Goal: Complete application form

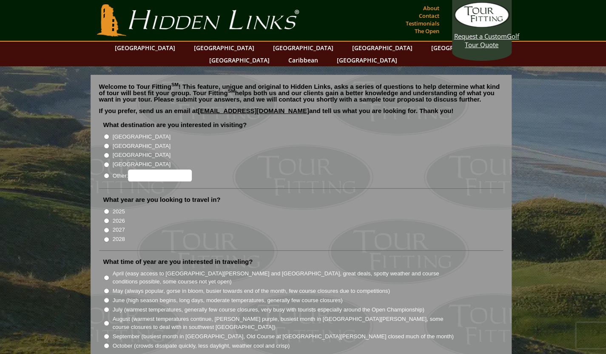
click at [125, 142] on label "[GEOGRAPHIC_DATA]" at bounding box center [142, 146] width 58 height 9
click at [109, 143] on input "[GEOGRAPHIC_DATA]" at bounding box center [107, 146] width 6 height 6
radio input "true"
click at [105, 228] on input "2027" at bounding box center [107, 231] width 6 height 6
radio input "true"
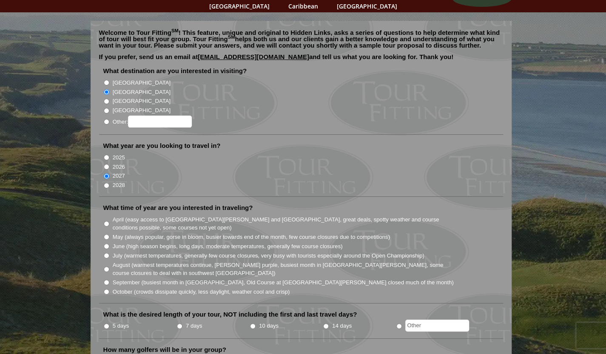
scroll to position [58, 0]
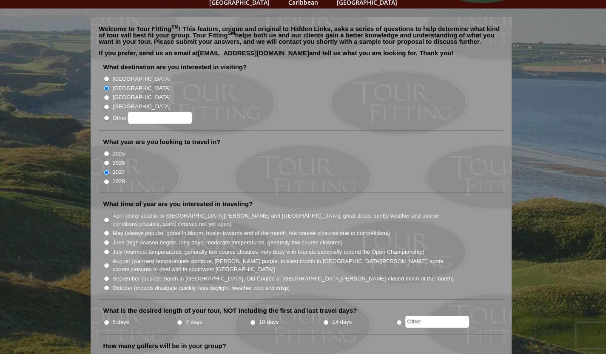
click at [180, 320] on input "7 days" at bounding box center [180, 323] width 6 height 6
radio input "true"
click at [105, 285] on input "October (crowds dissipate quickly, less daylight, weather cool and crisp)" at bounding box center [107, 288] width 6 height 6
radio input "true"
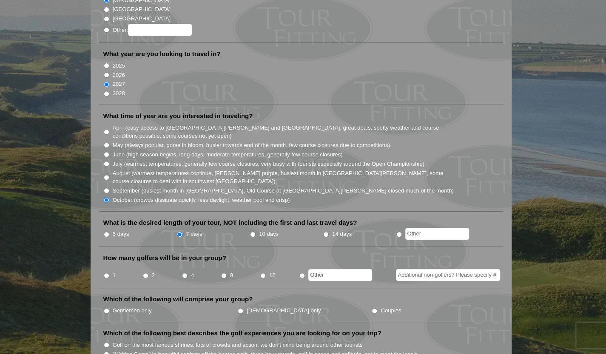
scroll to position [160, 0]
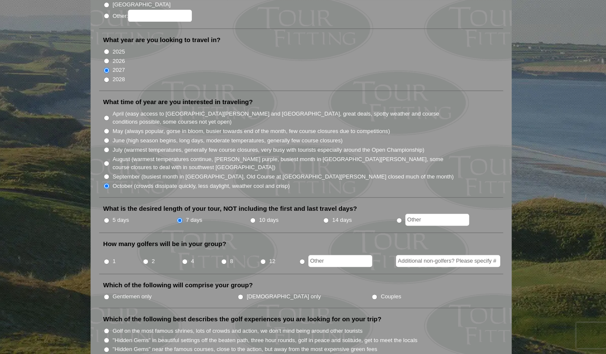
click at [107, 259] on input "1" at bounding box center [107, 262] width 6 height 6
radio input "true"
click at [420, 255] on input "Additional non-golfers? Please specify #" at bounding box center [448, 261] width 104 height 12
type input "wife"
click at [105, 294] on input "Gentlemen only" at bounding box center [107, 297] width 6 height 6
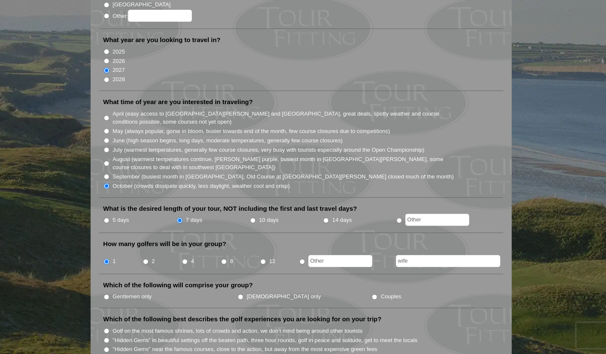
radio input "true"
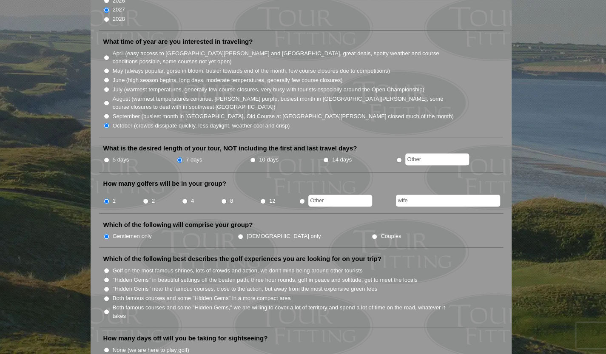
scroll to position [228, 0]
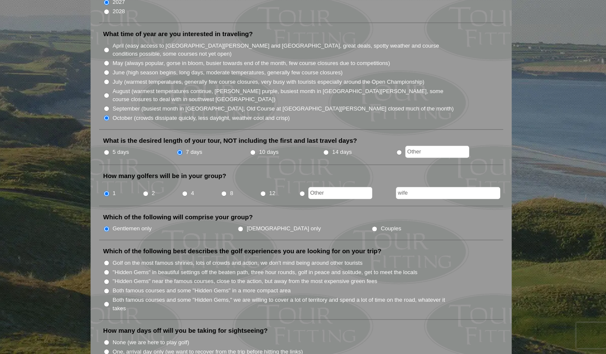
click at [105, 302] on input "Both famous courses and some "Hidden Gems," we are willing to cover a lot of te…" at bounding box center [107, 305] width 6 height 6
radio input "true"
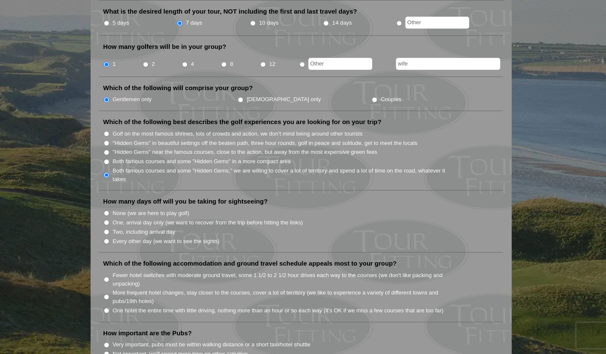
scroll to position [364, 0]
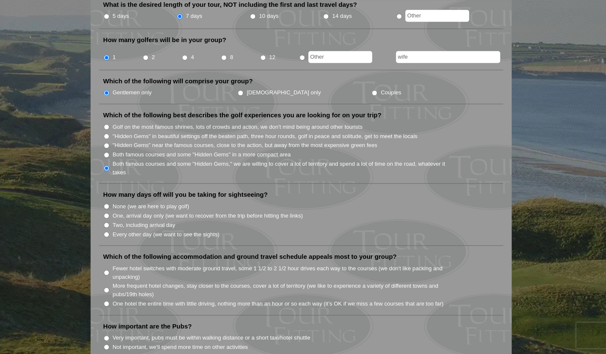
click at [105, 204] on input "None (we are here to play golf)" at bounding box center [107, 207] width 6 height 6
radio input "true"
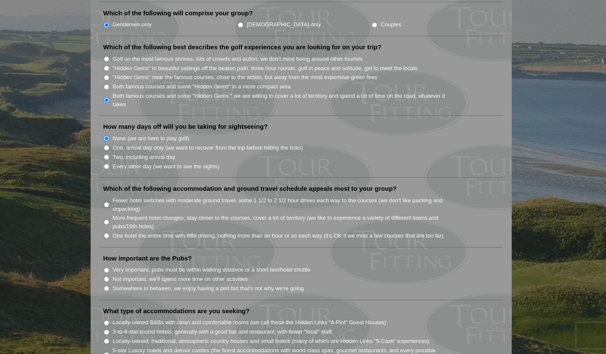
scroll to position [449, 0]
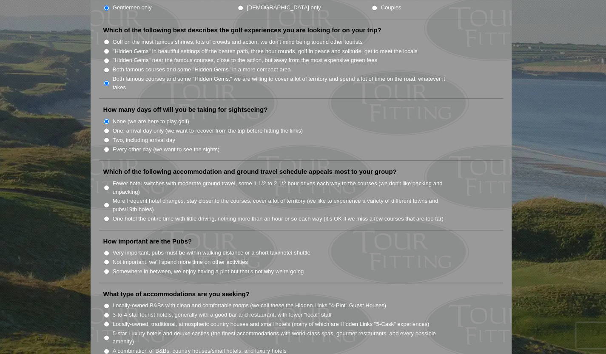
click at [107, 202] on input "More frequent hotel changes, stay closer to the courses, cover a lot of territo…" at bounding box center [107, 205] width 6 height 6
radio input "true"
click at [106, 269] on input "Somewhere in between, we enjoy having a pint but that's not why we're going" at bounding box center [107, 272] width 6 height 6
radio input "true"
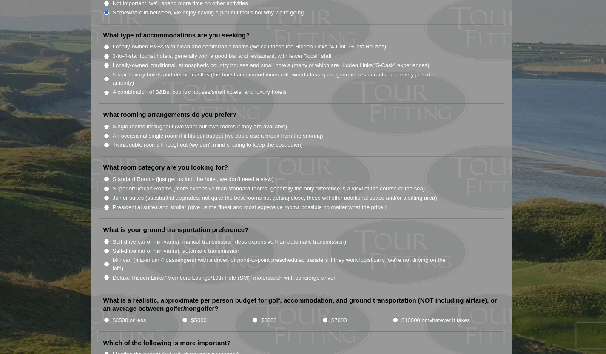
scroll to position [704, 0]
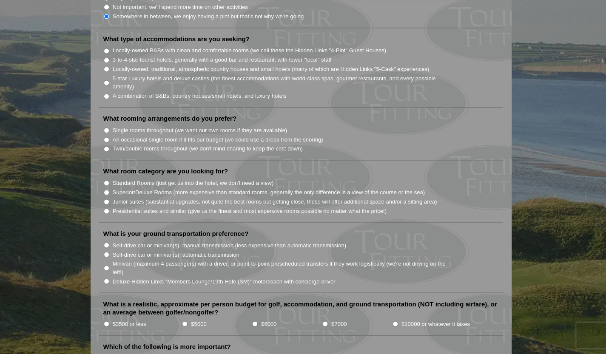
click at [106, 66] on input "Locally-owned, traditional, atmospheric country houses and small hotels (many o…" at bounding box center [107, 69] width 6 height 6
radio input "true"
click at [106, 146] on input "Twin/double rooms throughout (we don't mind sharing to keep the cost down)" at bounding box center [107, 149] width 6 height 6
radio input "true"
click at [105, 180] on input "Standard Rooms (just get us into the hotel, we don't need a view)" at bounding box center [107, 183] width 6 height 6
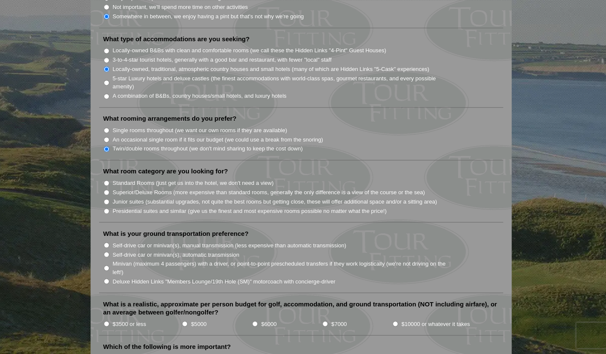
radio input "true"
click at [105, 190] on input "Superior/Deluxe Rooms (more expensive than standard rooms, generally the only d…" at bounding box center [107, 193] width 6 height 6
radio input "true"
click at [105, 180] on input "Standard Rooms (just get us into the hotel, we don't need a view)" at bounding box center [107, 183] width 6 height 6
radio input "true"
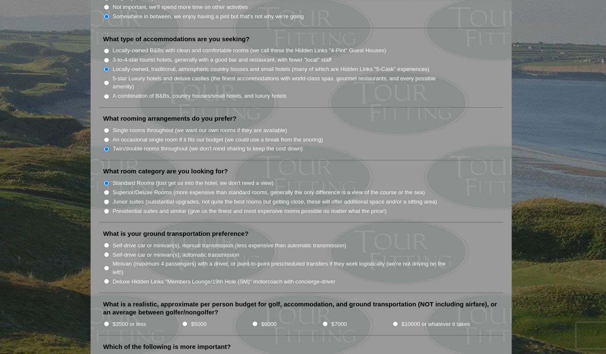
click at [105, 252] on input "Self-drive car or minivan(s), automatic transmission" at bounding box center [107, 255] width 6 height 6
radio input "true"
click at [183, 321] on input "$5000" at bounding box center [185, 324] width 6 height 6
radio input "true"
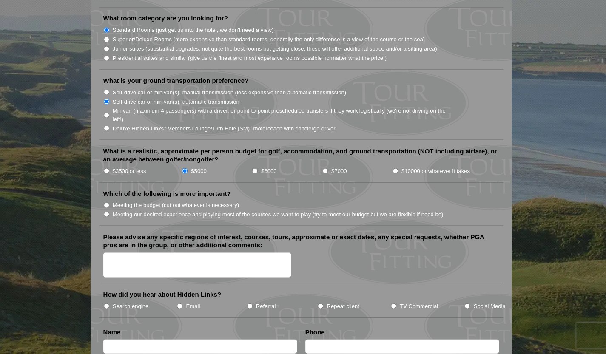
scroll to position [875, 0]
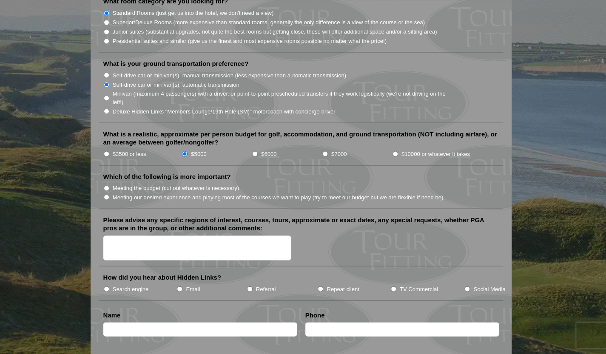
click at [105, 194] on input "Meeting our desired experience and playing most of the courses we want to play …" at bounding box center [107, 197] width 6 height 6
radio input "true"
click at [107, 286] on input "Search engine" at bounding box center [107, 289] width 6 height 6
radio input "true"
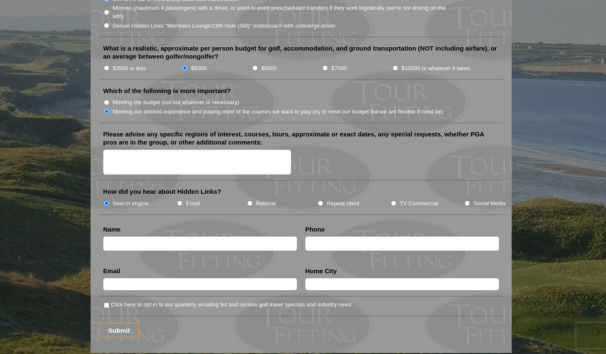
scroll to position [953, 0]
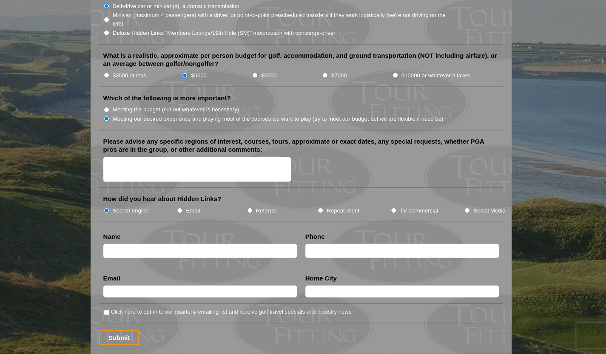
click at [117, 157] on textarea "Please advise any specific regions of interest, courses, tours, approximate or …" at bounding box center [197, 169] width 188 height 25
click at [130, 157] on textarea "early october" at bounding box center [197, 169] width 188 height 25
click at [119, 157] on textarea "early october" at bounding box center [197, 169] width 188 height 25
click at [132, 157] on textarea "early october" at bounding box center [197, 169] width 188 height 25
click at [138, 157] on textarea "early october" at bounding box center [197, 169] width 188 height 25
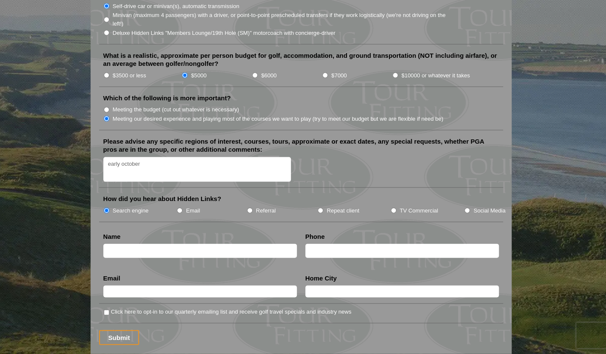
click at [129, 157] on textarea "early october" at bounding box center [197, 169] width 188 height 25
click at [139, 157] on textarea "early ober" at bounding box center [197, 169] width 188 height 25
type textarea "early october"
click at [123, 244] on input "text" at bounding box center [200, 251] width 194 height 14
type input "[PERSON_NAME]"
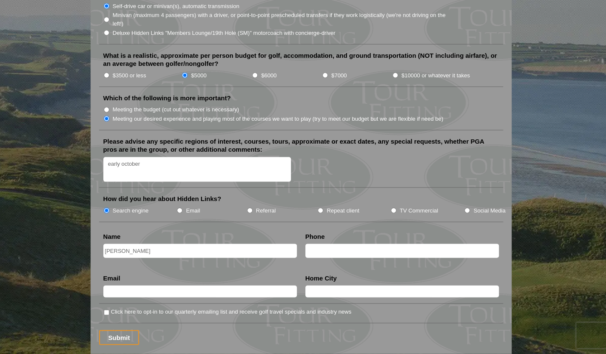
click at [317, 244] on input "text" at bounding box center [402, 251] width 194 height 14
type input "0438350490"
click at [122, 286] on input "text" at bounding box center [200, 292] width 194 height 12
type input "[EMAIL_ADDRESS][DOMAIN_NAME]"
click at [322, 286] on input "text" at bounding box center [402, 292] width 194 height 12
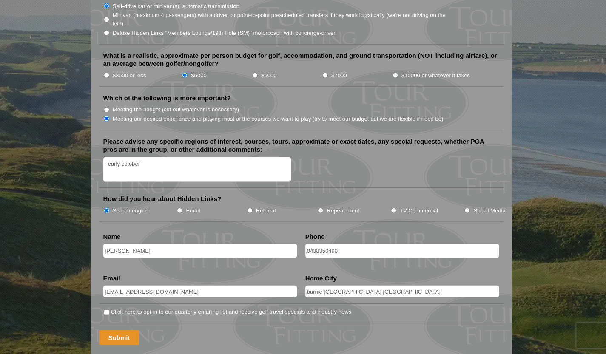
type input "burnie [GEOGRAPHIC_DATA] [GEOGRAPHIC_DATA]"
click at [127, 331] on input "Submit" at bounding box center [119, 338] width 40 height 15
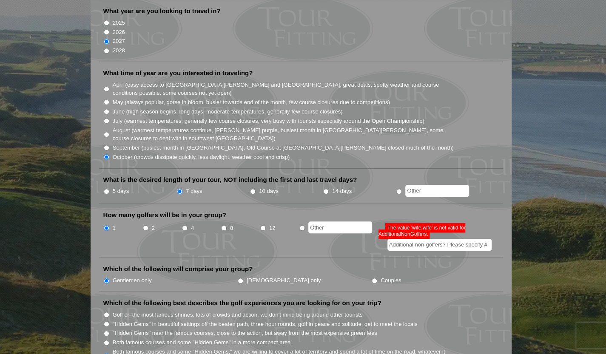
scroll to position [221, 0]
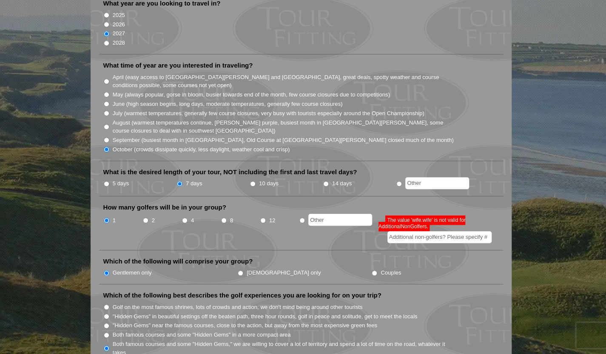
click at [465, 231] on input "Additional non-golfers? Please specify #" at bounding box center [440, 237] width 104 height 12
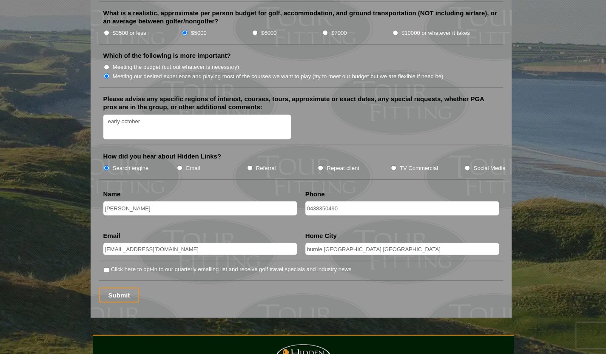
scroll to position [1038, 0]
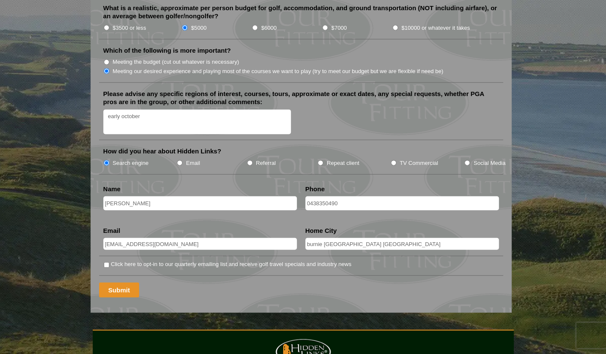
type input "1"
click at [124, 283] on input "Submit" at bounding box center [119, 290] width 40 height 15
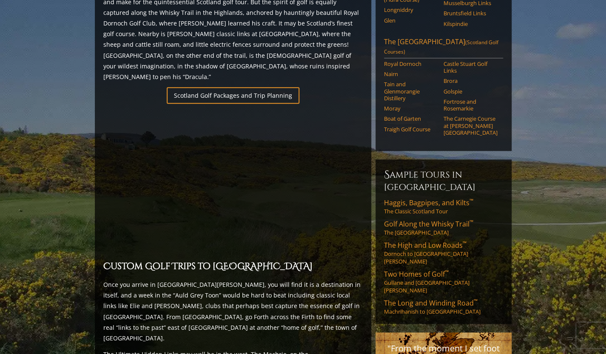
scroll to position [562, 0]
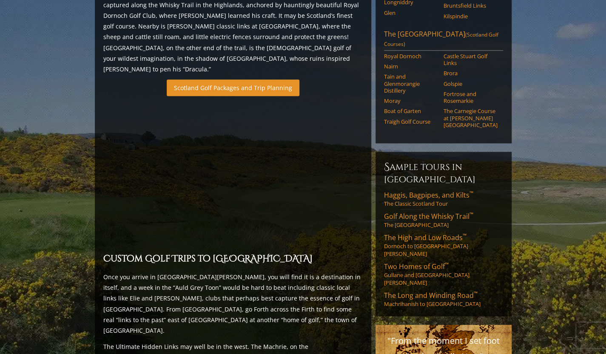
click at [232, 80] on link "Scotland Golf Packages and Trip Planning" at bounding box center [233, 88] width 133 height 17
